Goal: Find contact information: Obtain details needed to contact an individual or organization

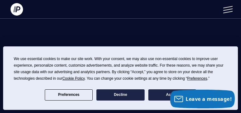
click at [225, 28] on div "PUSHPAY PRIVACY POLICY" at bounding box center [121, 43] width 230 height 49
click at [195, 20] on div "PUSHPAY PRIVACY POLICY" at bounding box center [121, 43] width 230 height 49
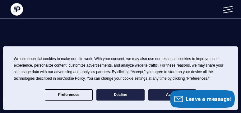
click at [195, 20] on div "PUSHPAY PRIVACY POLICY" at bounding box center [121, 43] width 230 height 49
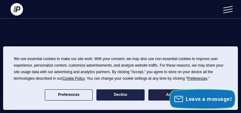
click at [201, 96] on span "Leave a message!" at bounding box center [209, 99] width 46 height 7
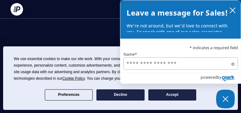
click at [201, 95] on div "We use essential cookies to make our site work. With your consent, we may also …" at bounding box center [121, 78] width 214 height 45
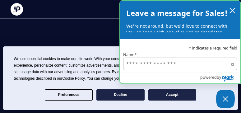
click at [222, 13] on h2 "Leave a message for Sales!" at bounding box center [177, 13] width 102 height 12
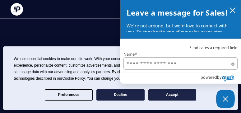
click at [210, 75] on span "powered" at bounding box center [209, 77] width 16 height 8
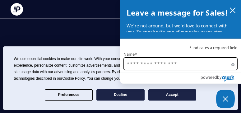
click at [186, 63] on input "Name*" at bounding box center [181, 63] width 115 height 13
